Goal: Transaction & Acquisition: Book appointment/travel/reservation

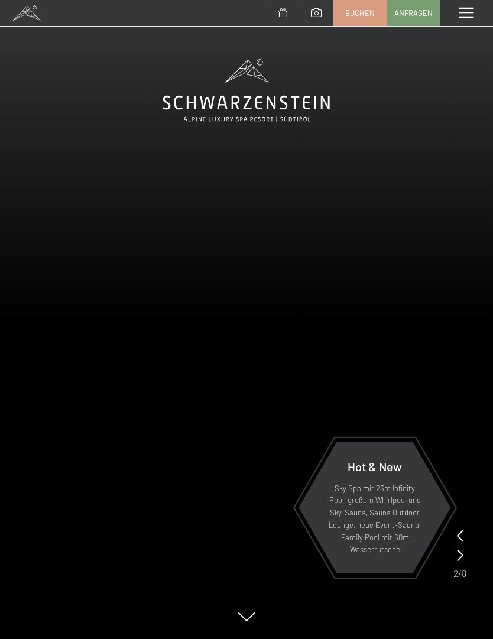
click at [362, 3] on link "Buchen" at bounding box center [360, 13] width 52 height 25
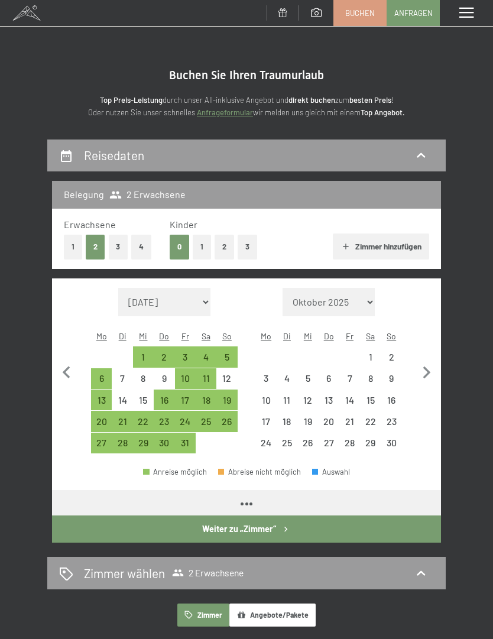
select select "[DATE]"
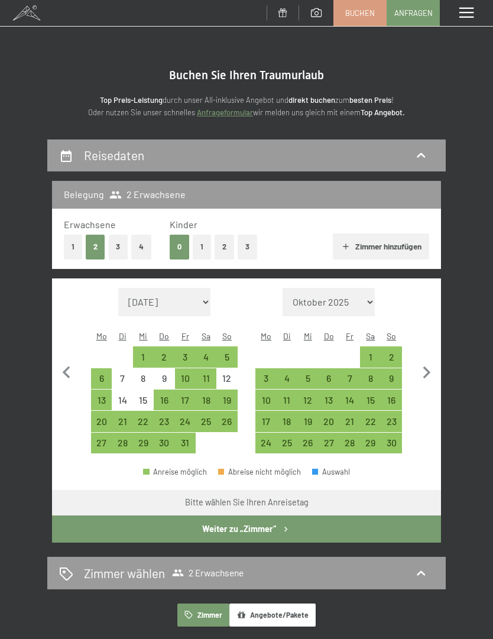
click at [425, 366] on icon "button" at bounding box center [427, 372] width 8 height 12
select select "2025-11-01"
select select "2025-12-01"
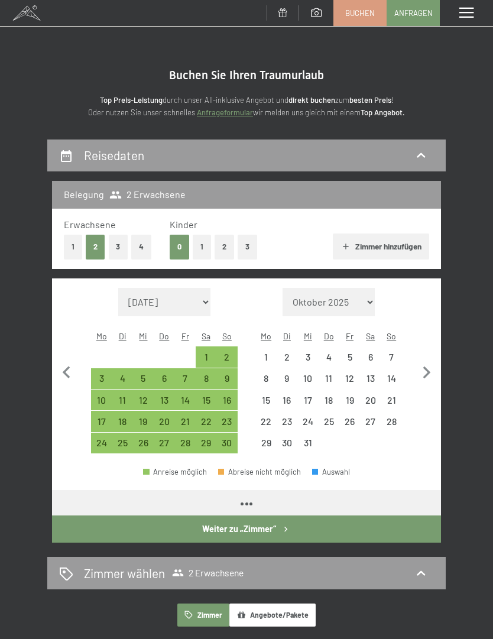
select select "2025-11-01"
select select "2025-12-01"
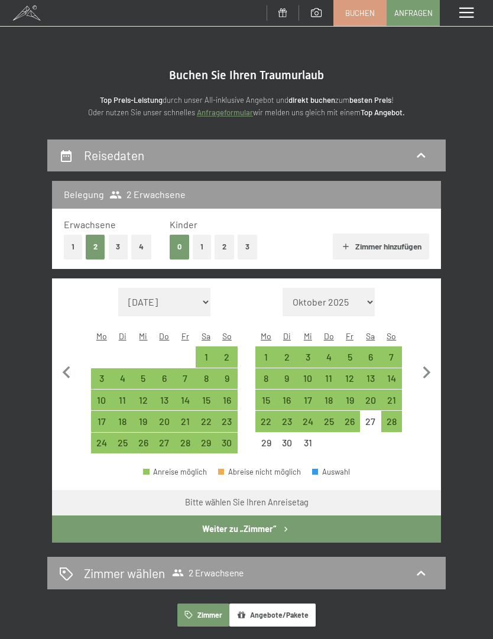
click at [373, 395] on div "20" at bounding box center [370, 404] width 18 height 18
select select "[DATE]"
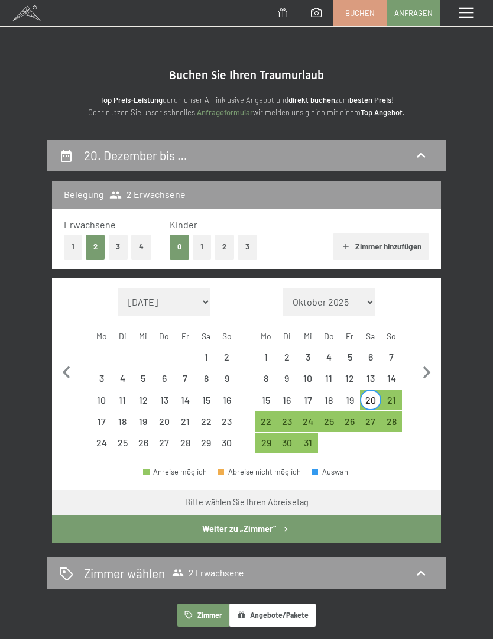
click at [307, 416] on div "24" at bounding box center [307, 425] width 18 height 18
select select "[DATE]"
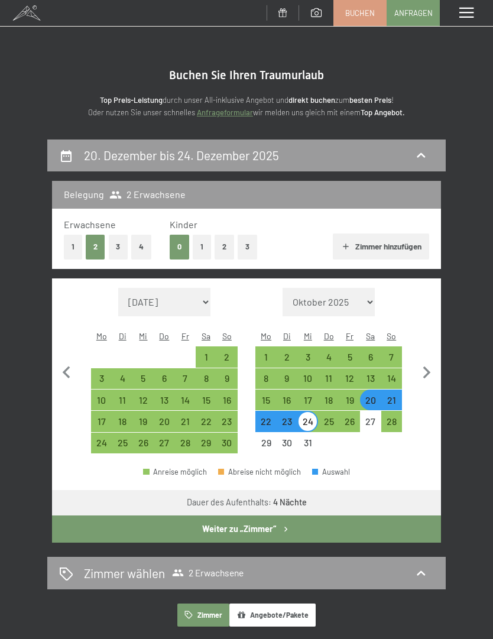
click at [366, 516] on button "Weiter zu „Zimmer“" at bounding box center [246, 528] width 389 height 27
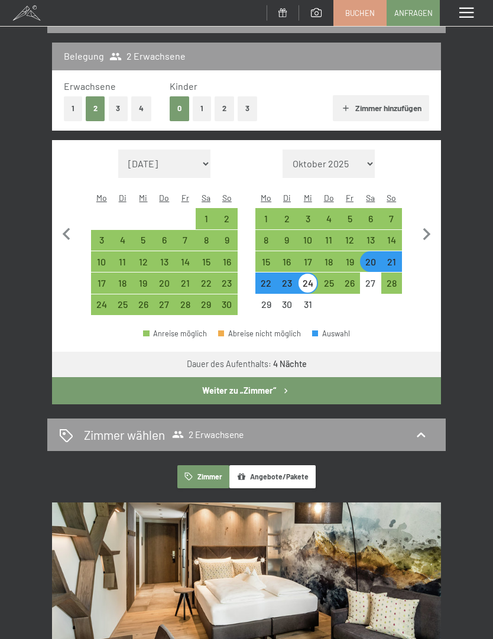
select select "[DATE]"
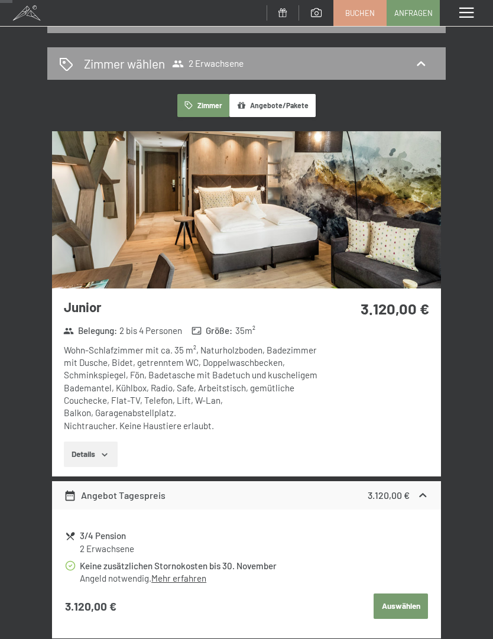
click at [85, 455] on button "Details" at bounding box center [91, 454] width 54 height 26
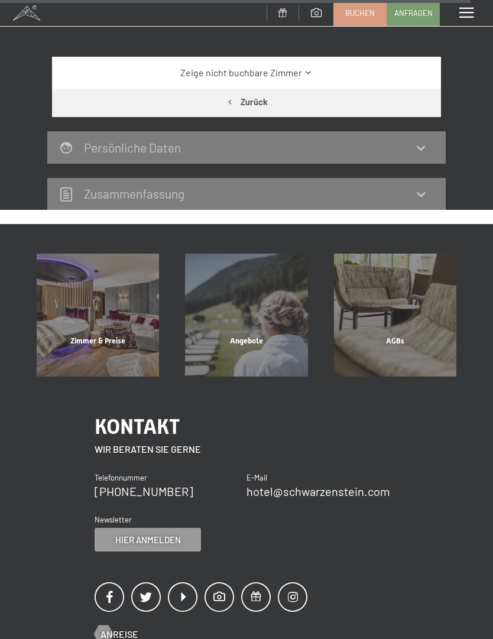
scroll to position [5036, 0]
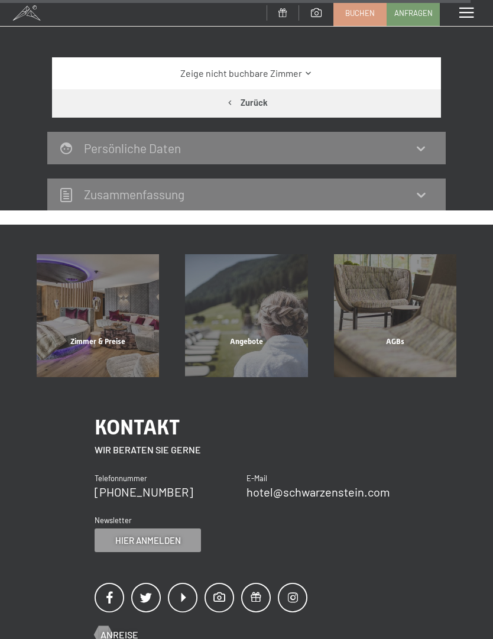
click at [105, 336] on div "Zimmer & Preise" at bounding box center [98, 356] width 148 height 40
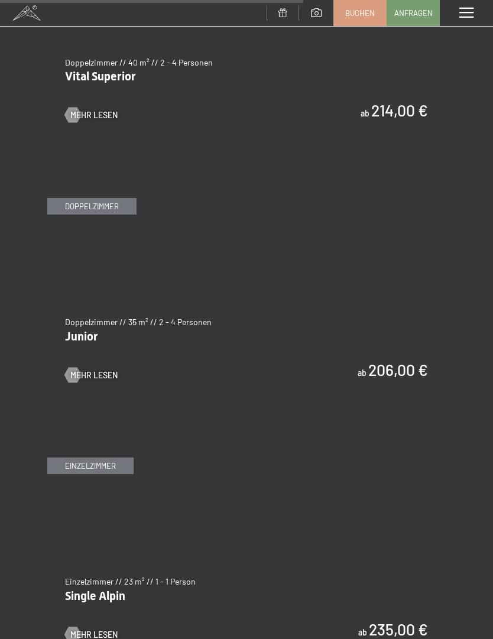
scroll to position [2793, 0]
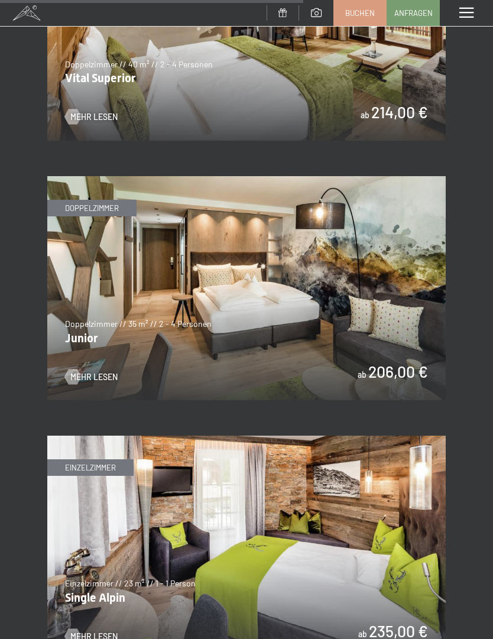
click at [432, 318] on img at bounding box center [246, 288] width 398 height 224
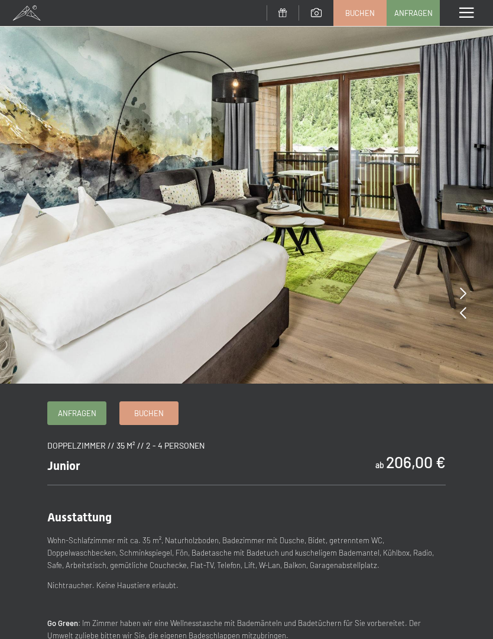
click at [167, 418] on link "Buchen" at bounding box center [149, 413] width 58 height 22
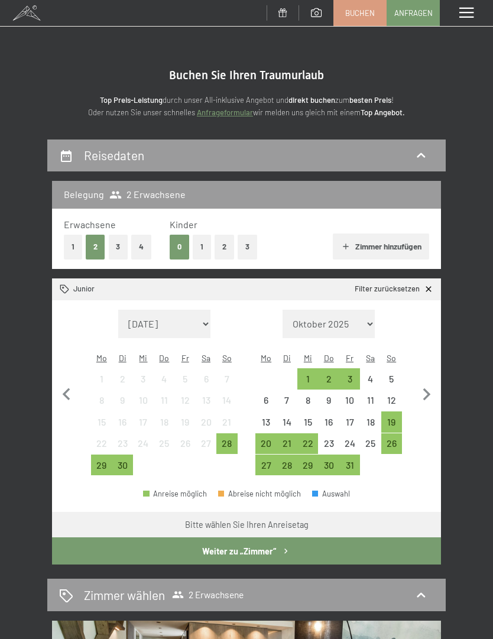
click at [431, 382] on icon "button" at bounding box center [426, 394] width 25 height 25
select select "[DATE]"
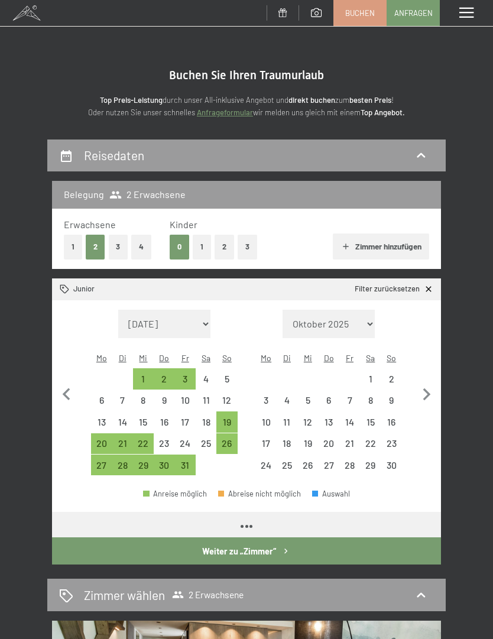
select select "[DATE]"
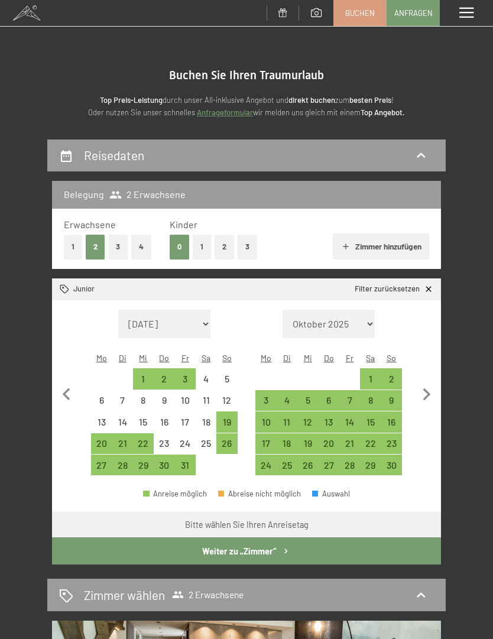
click at [425, 389] on icon "button" at bounding box center [427, 394] width 8 height 12
select select "[DATE]"
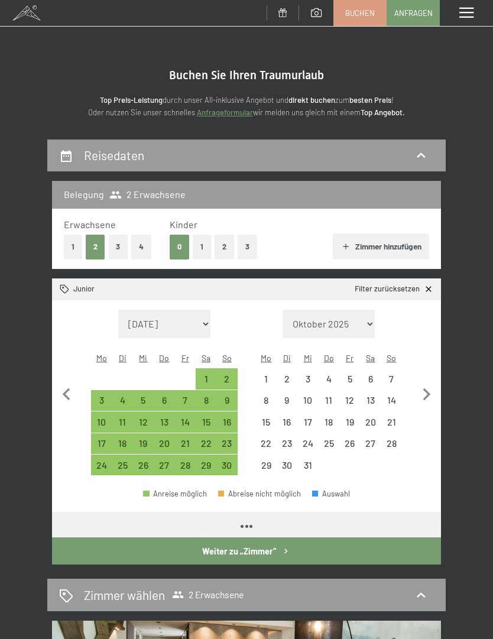
select select "[DATE]"
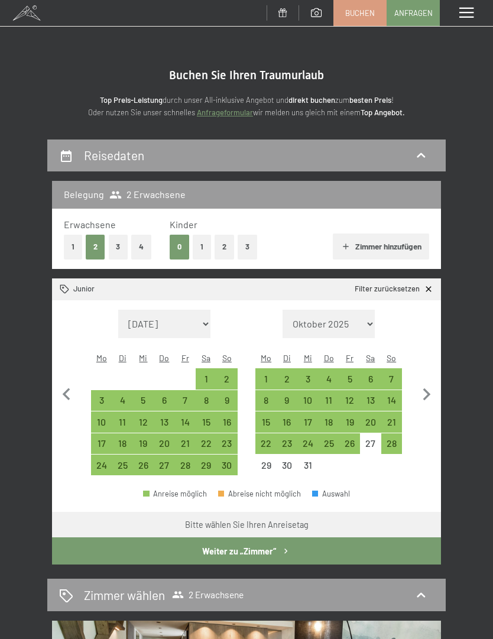
click at [375, 417] on div "20" at bounding box center [370, 426] width 18 height 18
select select "[DATE]"
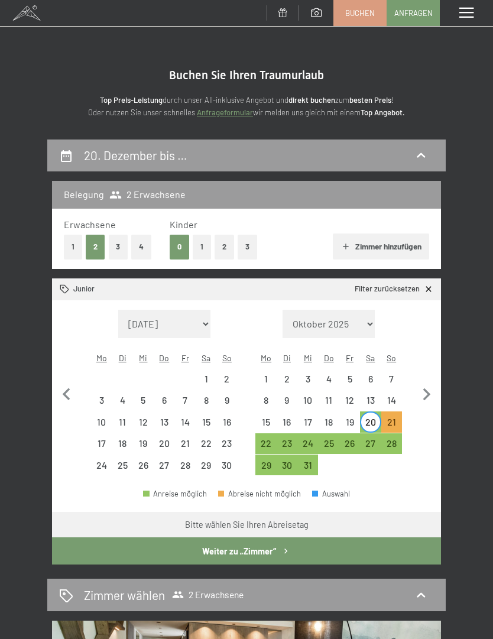
click at [311, 438] on div "24" at bounding box center [307, 447] width 18 height 18
select select "[DATE]"
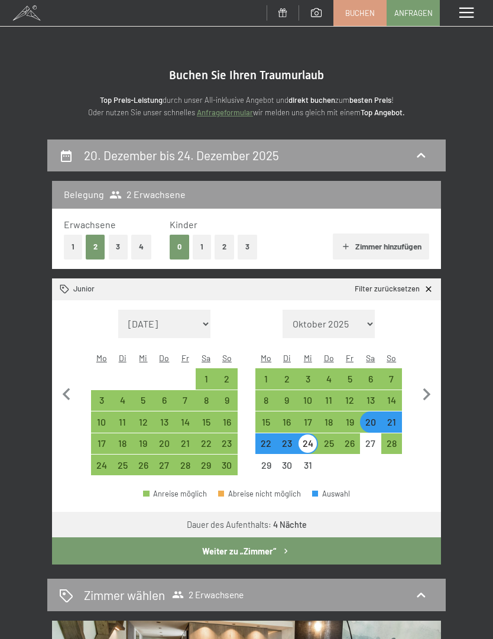
click at [372, 417] on div "20" at bounding box center [370, 426] width 18 height 18
select select "[DATE]"
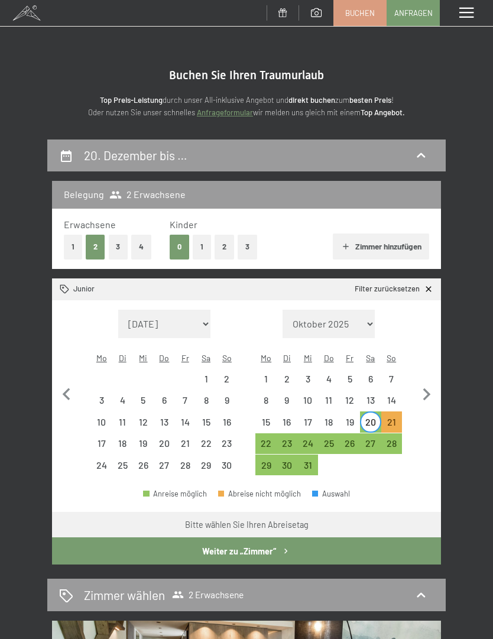
click at [290, 438] on div "23" at bounding box center [287, 447] width 18 height 18
select select "[DATE]"
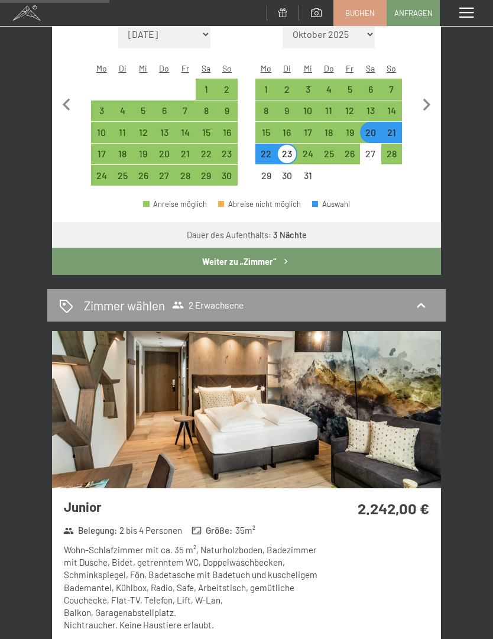
scroll to position [290, 0]
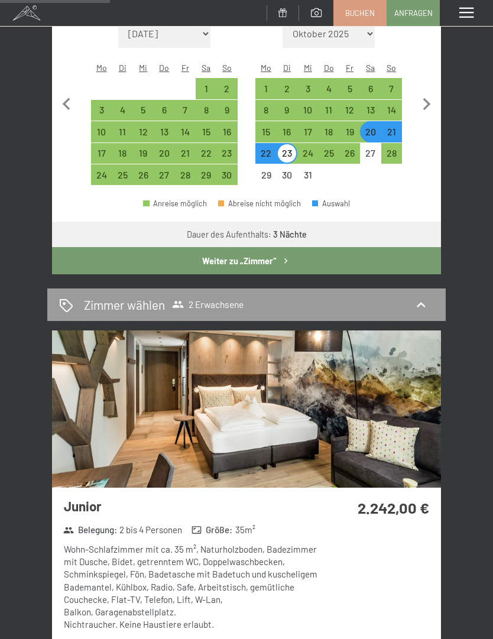
click at [490, 638] on div "20. Dezember bis 23. Dezember 2025 Belegung 2 Erwachsene Erwachsene 1 2 3 4 Kin…" at bounding box center [246, 403] width 493 height 1109
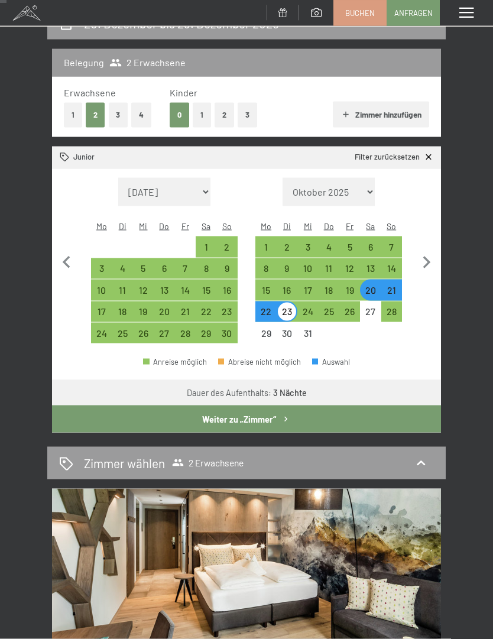
scroll to position [0, 0]
